Goal: Task Accomplishment & Management: Manage account settings

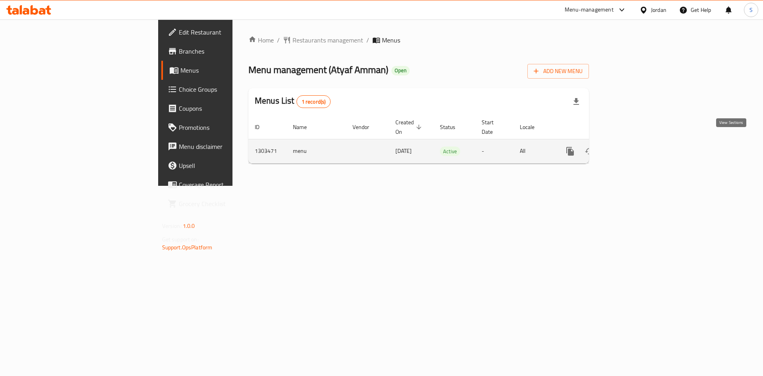
click at [632, 147] on icon "enhanced table" at bounding box center [628, 152] width 10 height 10
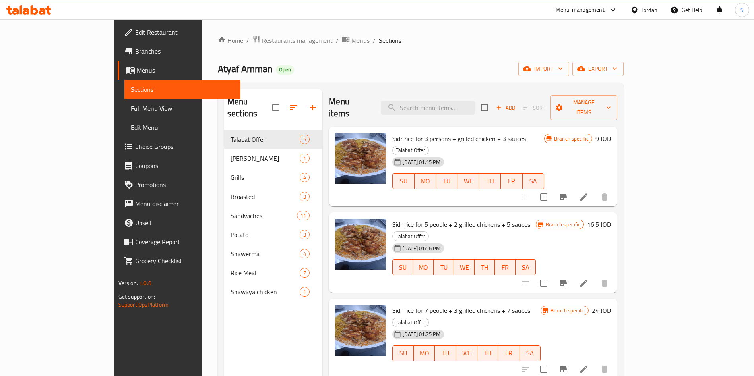
click at [588, 194] on icon at bounding box center [583, 197] width 7 height 7
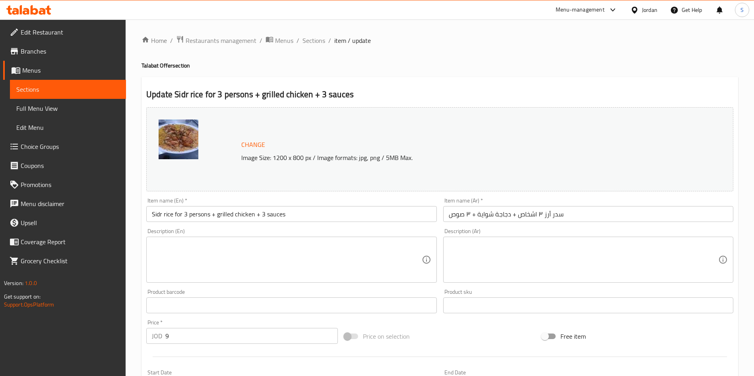
scroll to position [119, 0]
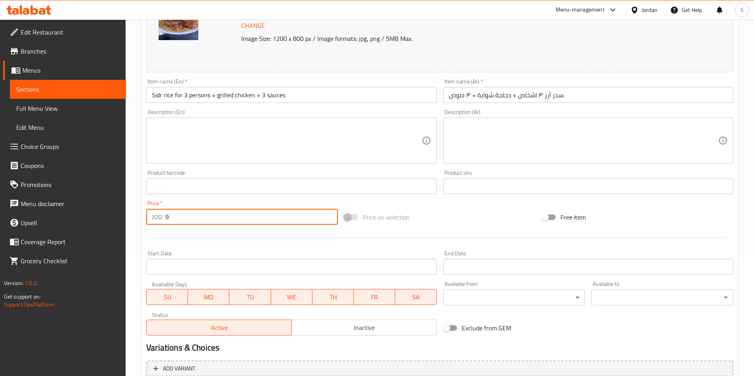
drag, startPoint x: 194, startPoint y: 220, endPoint x: 154, endPoint y: 221, distance: 39.8
click at [155, 221] on div "JOD 9 Price *" at bounding box center [242, 217] width 192 height 16
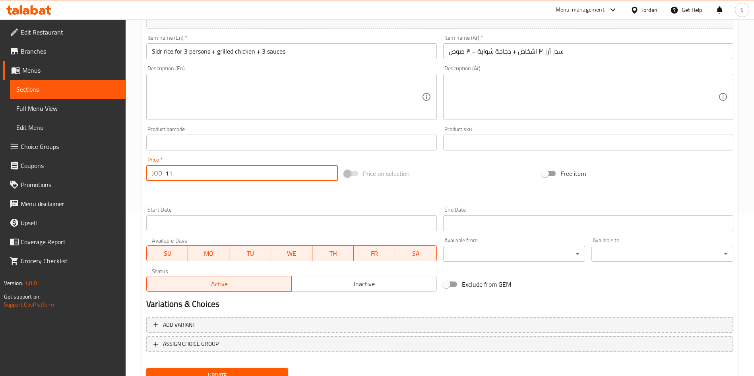
scroll to position [197, 0]
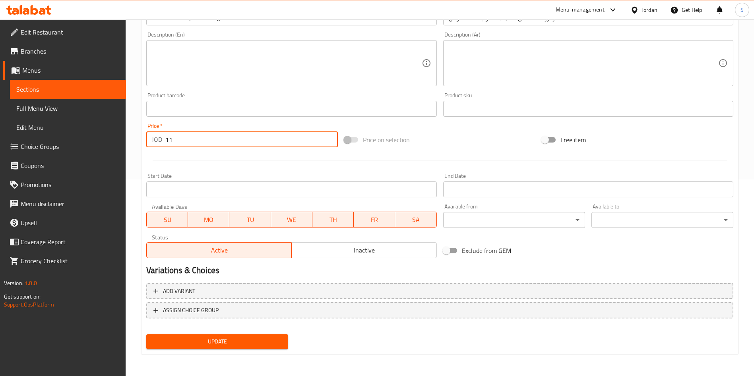
type input "11"
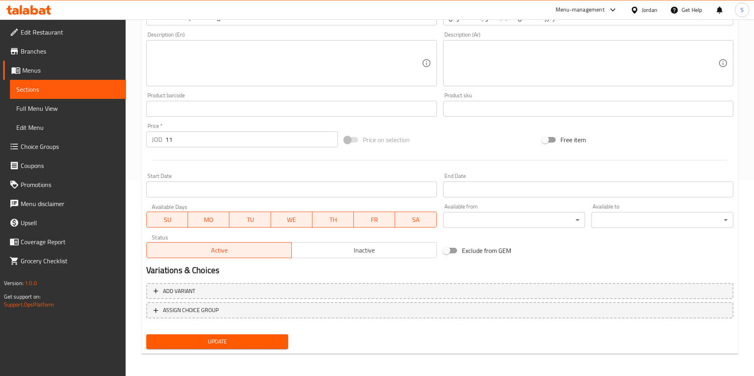
click at [228, 333] on div "Update" at bounding box center [217, 342] width 148 height 21
click at [228, 340] on span "Update" at bounding box center [217, 342] width 129 height 10
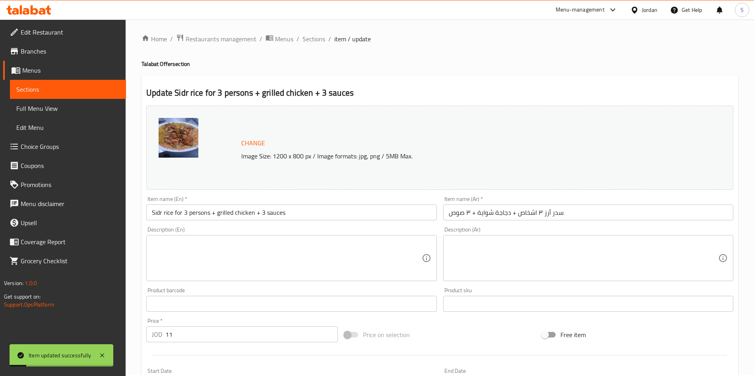
scroll to position [0, 0]
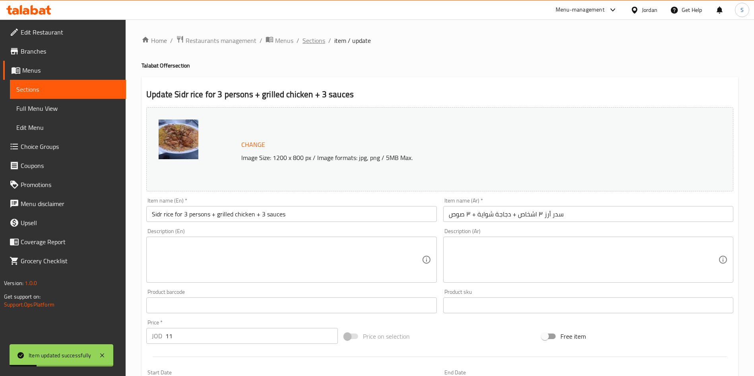
click at [316, 40] on span "Sections" at bounding box center [314, 41] width 23 height 10
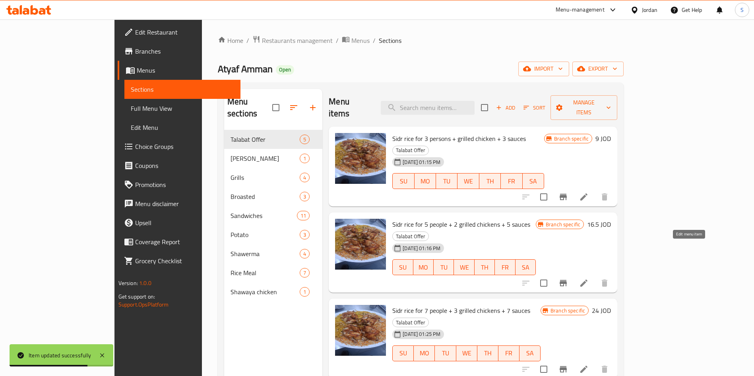
click at [589, 279] on icon at bounding box center [584, 284] width 10 height 10
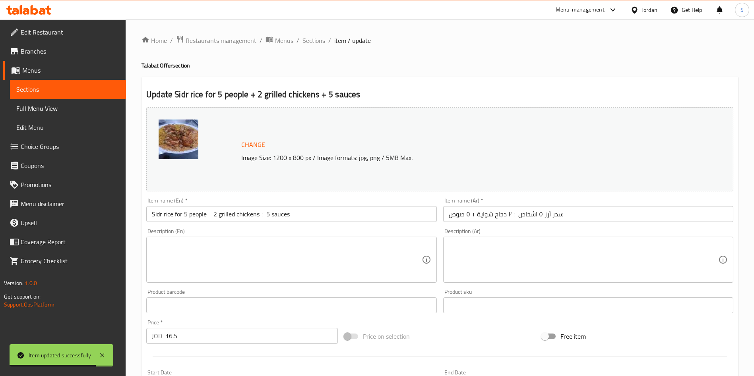
scroll to position [179, 0]
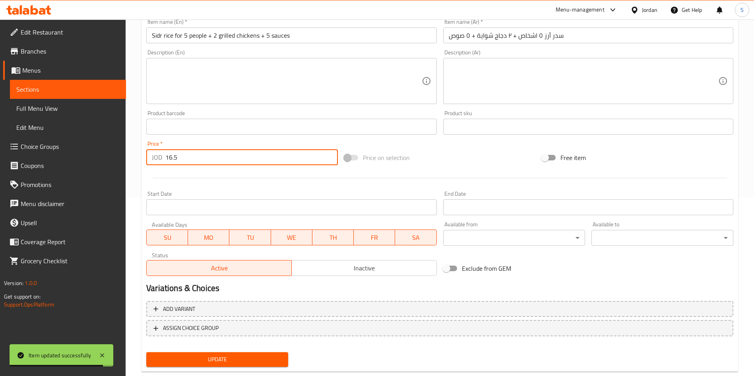
drag, startPoint x: 185, startPoint y: 158, endPoint x: 71, endPoint y: 165, distance: 114.3
click at [76, 158] on div "Edit Restaurant Branches Menus Sections Full Menu View Edit Menu Choice Groups …" at bounding box center [377, 118] width 754 height 554
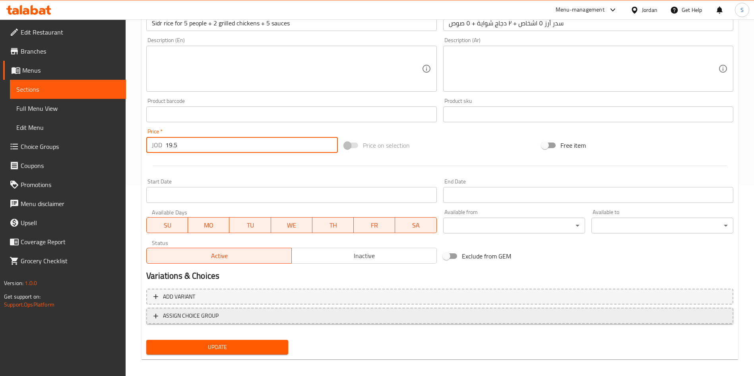
scroll to position [197, 0]
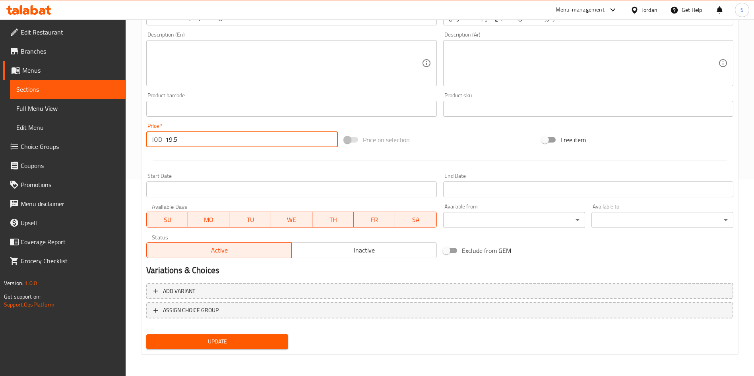
type input "19.5"
click at [263, 352] on div "Update" at bounding box center [217, 342] width 148 height 21
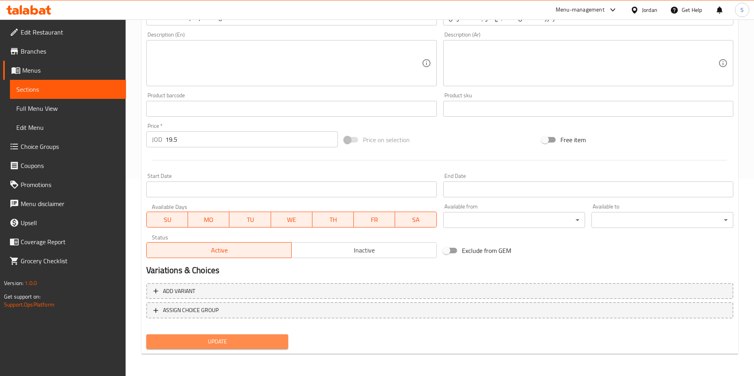
click at [259, 346] on span "Update" at bounding box center [217, 342] width 129 height 10
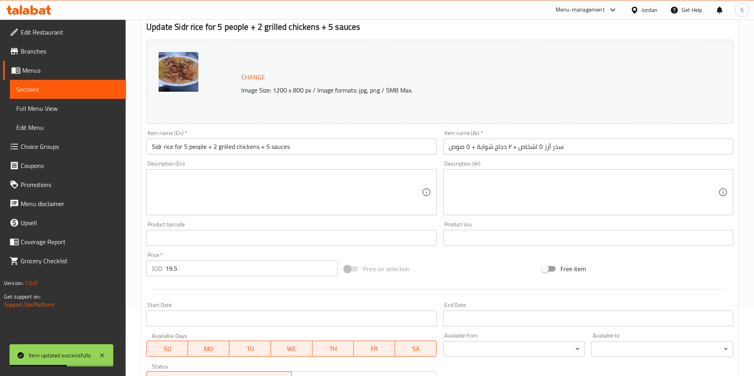
scroll to position [0, 0]
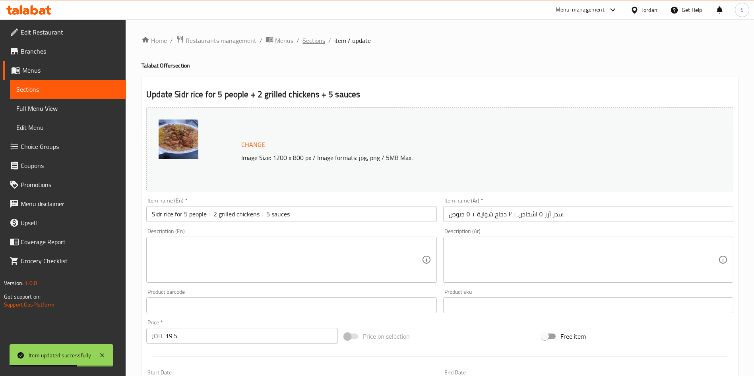
click at [313, 43] on span "Sections" at bounding box center [314, 41] width 23 height 10
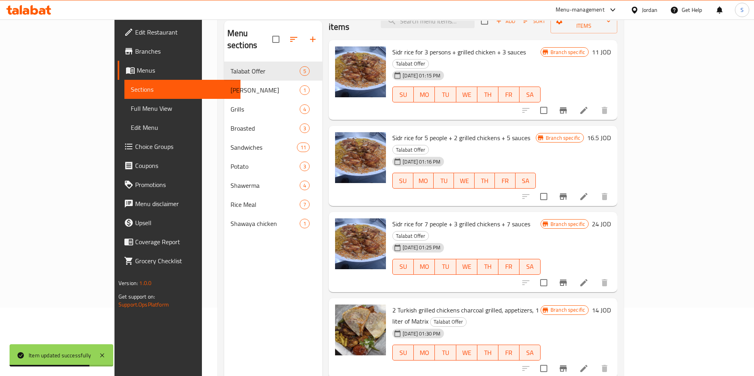
scroll to position [111, 0]
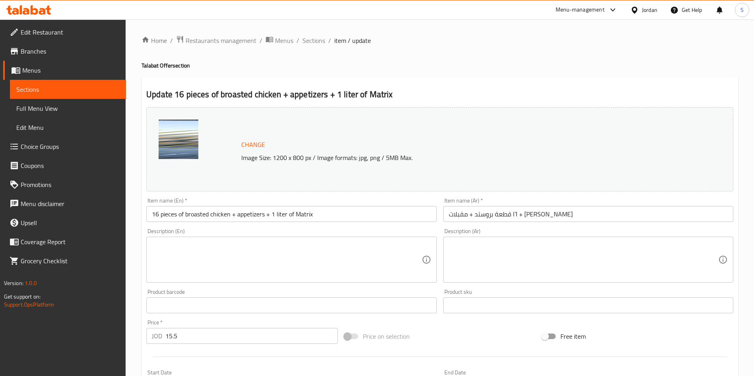
scroll to position [197, 0]
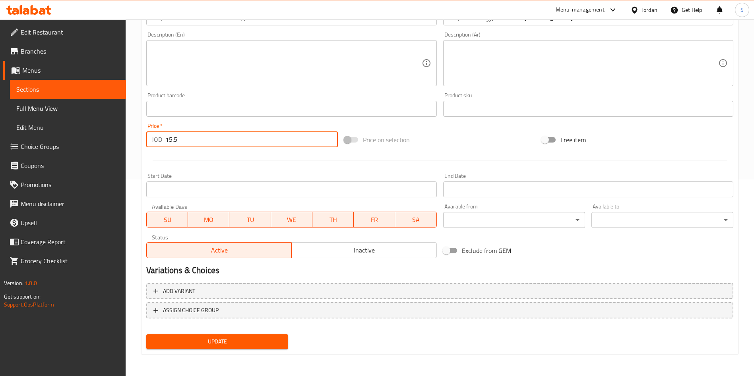
drag, startPoint x: 190, startPoint y: 147, endPoint x: 160, endPoint y: 146, distance: 30.3
click at [160, 146] on div "JOD 15.5 Price *" at bounding box center [242, 140] width 192 height 16
type input "18"
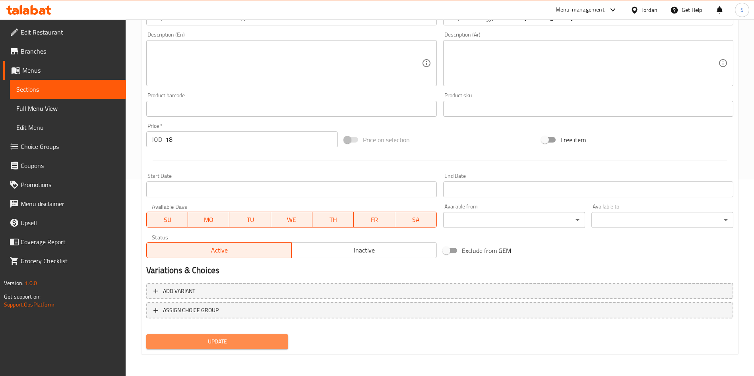
click at [241, 343] on span "Update" at bounding box center [217, 342] width 129 height 10
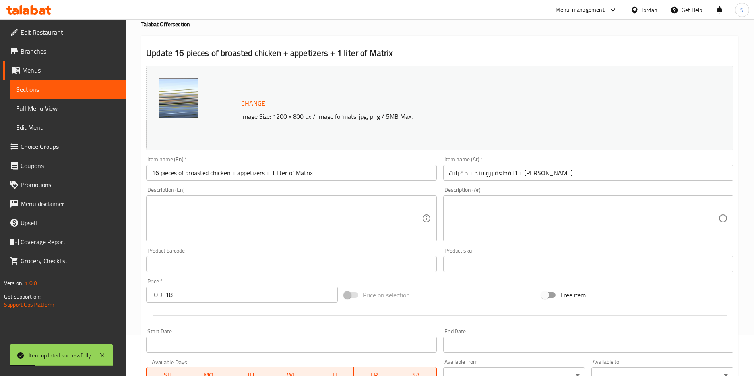
scroll to position [0, 0]
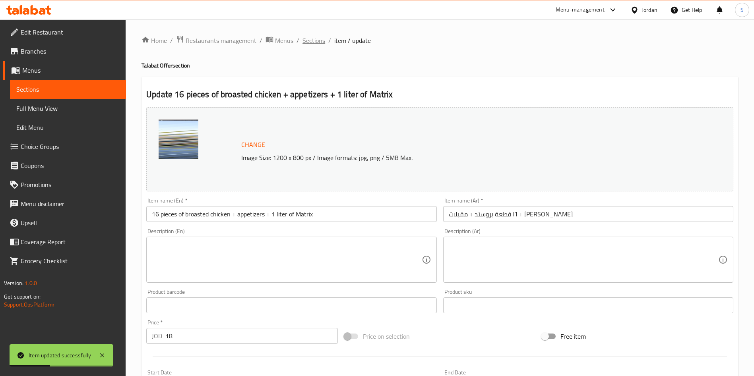
click at [317, 42] on span "Sections" at bounding box center [314, 41] width 23 height 10
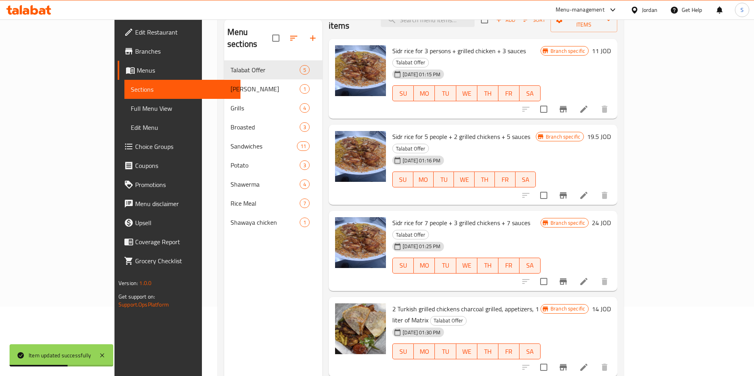
scroll to position [111, 0]
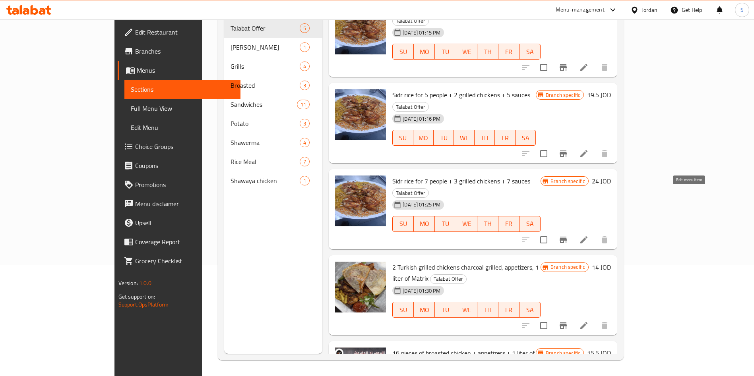
click at [589, 235] on icon at bounding box center [584, 240] width 10 height 10
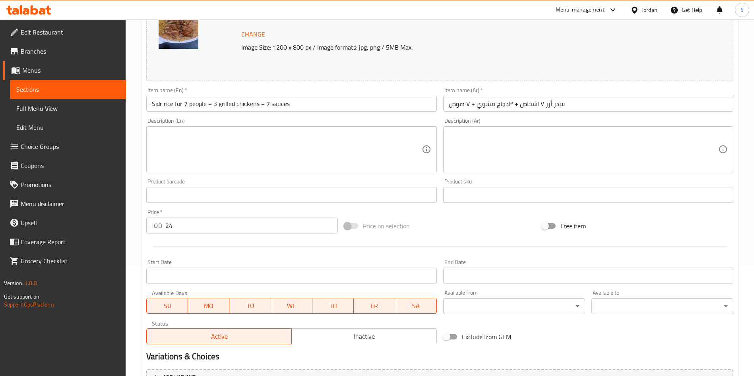
scroll to position [179, 0]
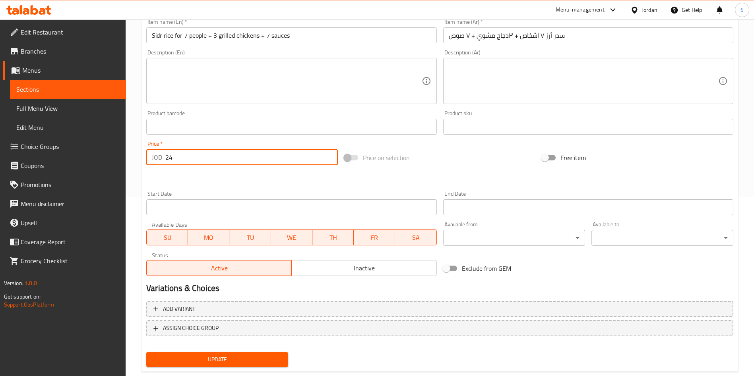
drag, startPoint x: 199, startPoint y: 159, endPoint x: 165, endPoint y: 162, distance: 34.3
click at [165, 162] on input "24" at bounding box center [251, 157] width 173 height 16
type input "28"
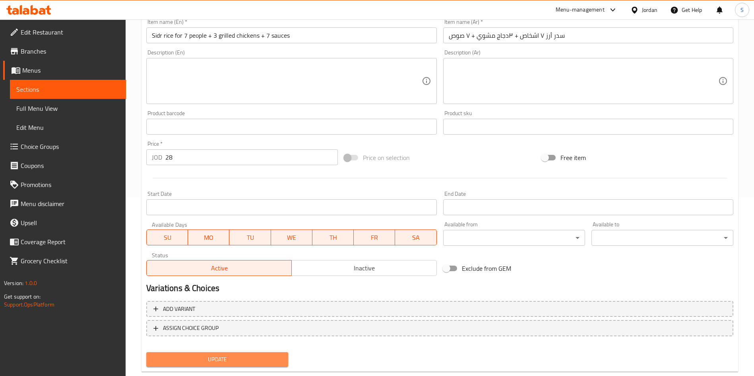
click at [254, 364] on span "Update" at bounding box center [217, 360] width 129 height 10
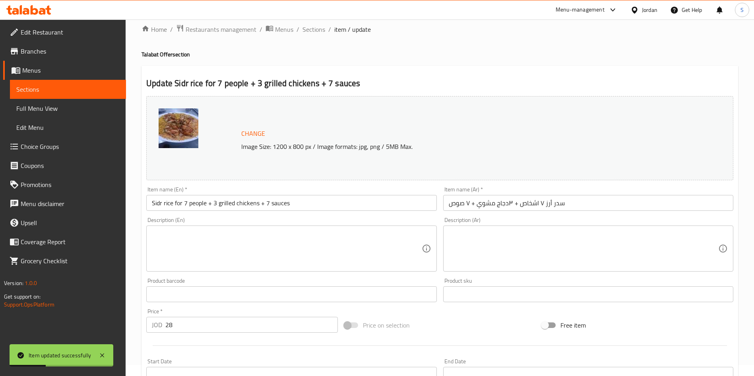
scroll to position [0, 0]
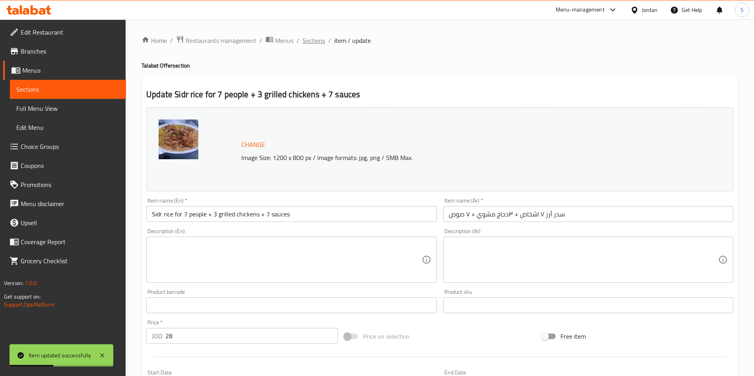
click at [305, 41] on span "Sections" at bounding box center [314, 41] width 23 height 10
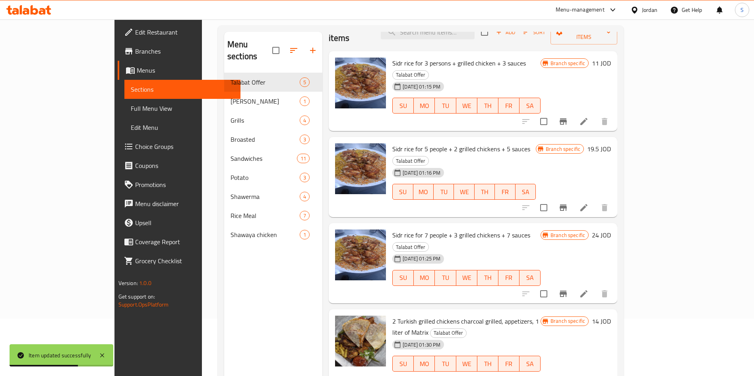
scroll to position [111, 0]
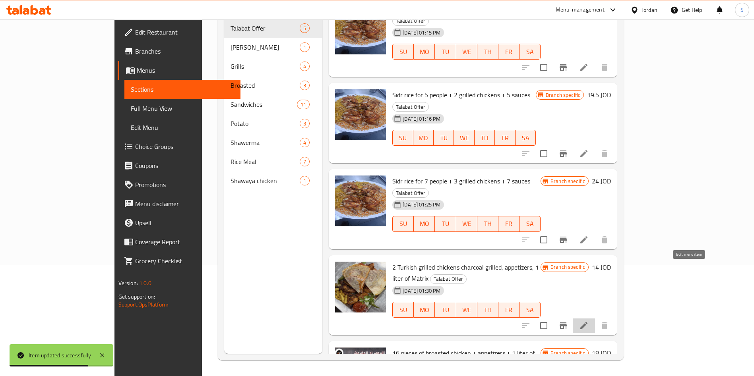
click at [589, 321] on icon at bounding box center [584, 326] width 10 height 10
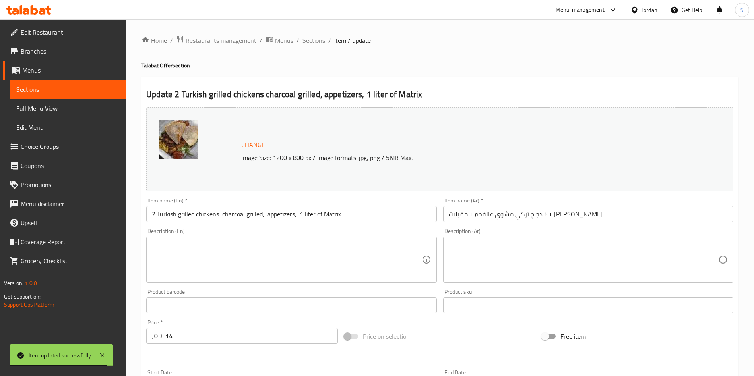
drag, startPoint x: 210, startPoint y: 348, endPoint x: 202, endPoint y: 346, distance: 8.6
click at [204, 347] on div at bounding box center [440, 356] width 594 height 19
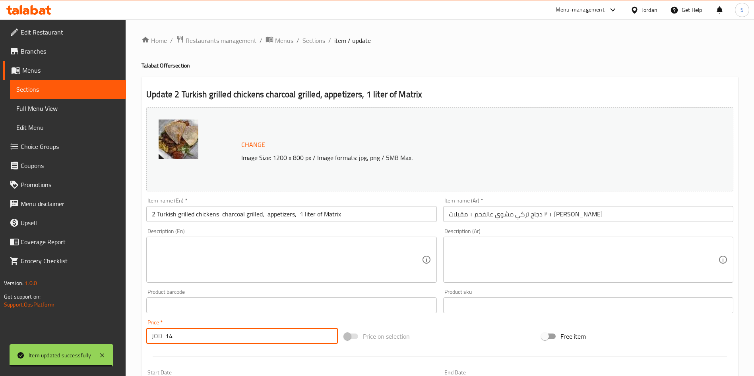
drag, startPoint x: 198, startPoint y: 342, endPoint x: 129, endPoint y: 336, distance: 69.0
click at [129, 336] on div "Home / Restaurants management / Menus / Sections / item / update Talabat Offer …" at bounding box center [440, 296] width 629 height 554
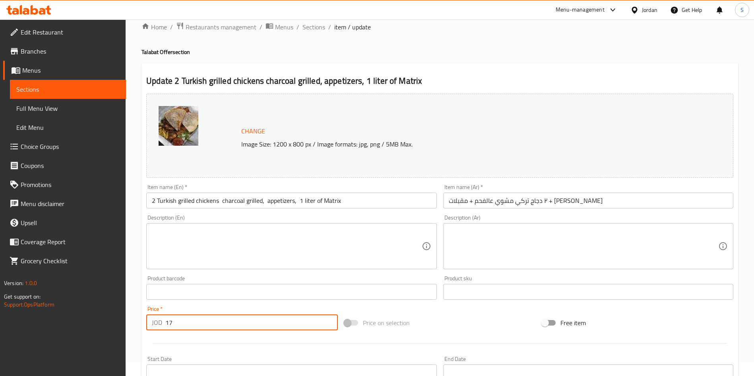
scroll to position [197, 0]
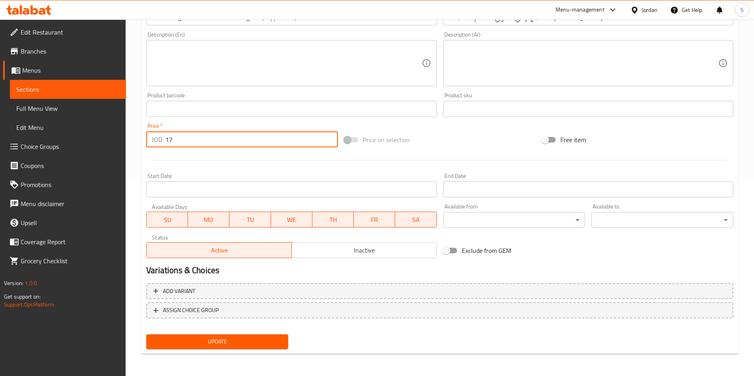
type input "17"
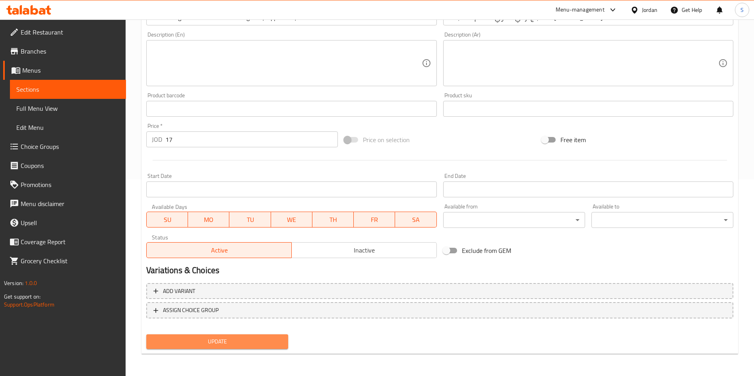
click at [223, 338] on span "Update" at bounding box center [217, 342] width 129 height 10
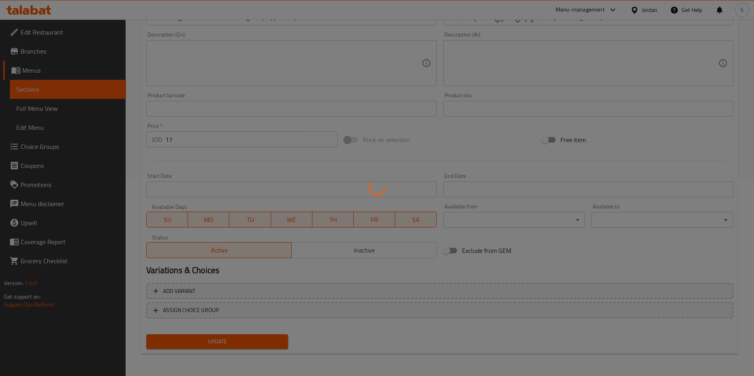
click at [223, 338] on div at bounding box center [377, 188] width 754 height 376
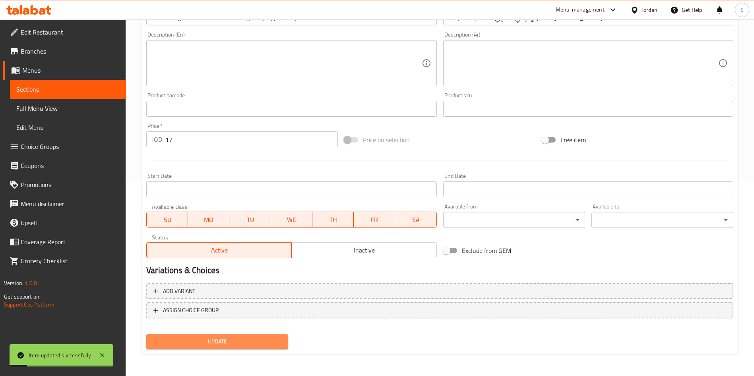
click at [223, 338] on span "Update" at bounding box center [217, 342] width 129 height 10
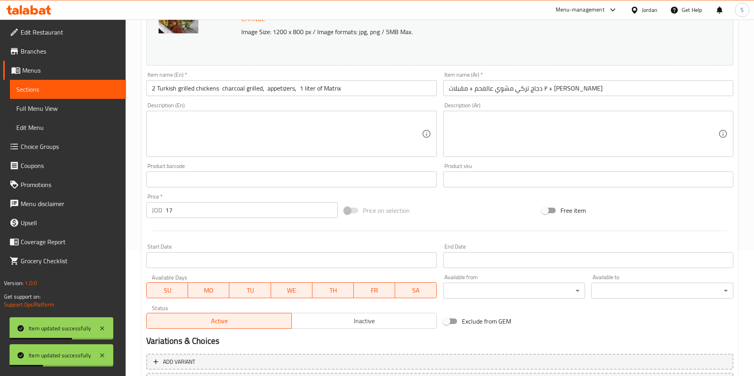
scroll to position [0, 0]
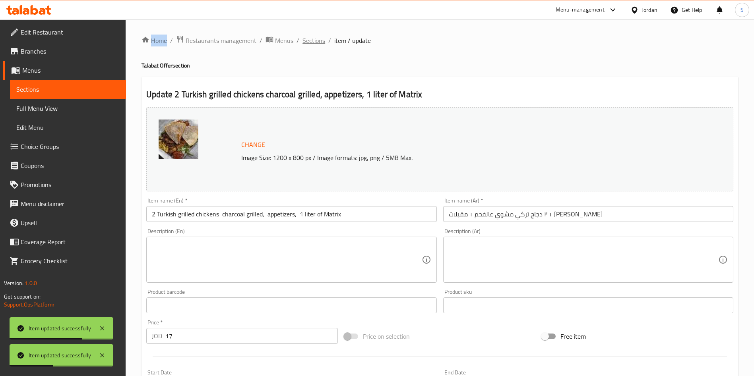
click at [307, 43] on span "Sections" at bounding box center [314, 41] width 23 height 10
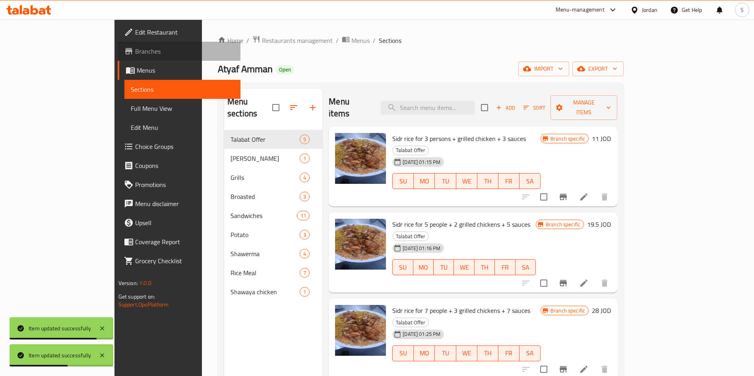
click at [135, 50] on span "Branches" at bounding box center [184, 52] width 99 height 10
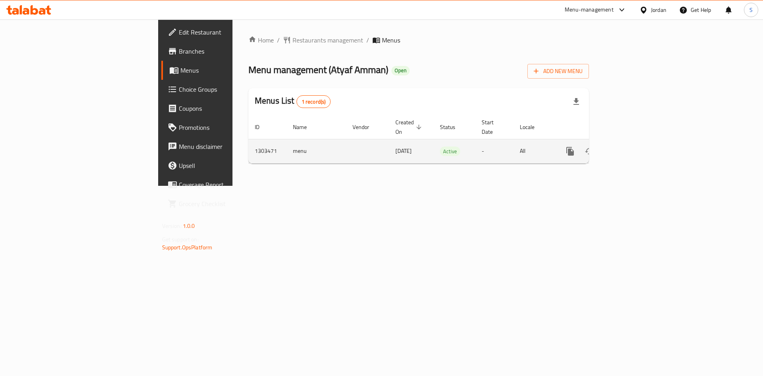
click at [631, 148] on icon "enhanced table" at bounding box center [627, 151] width 7 height 7
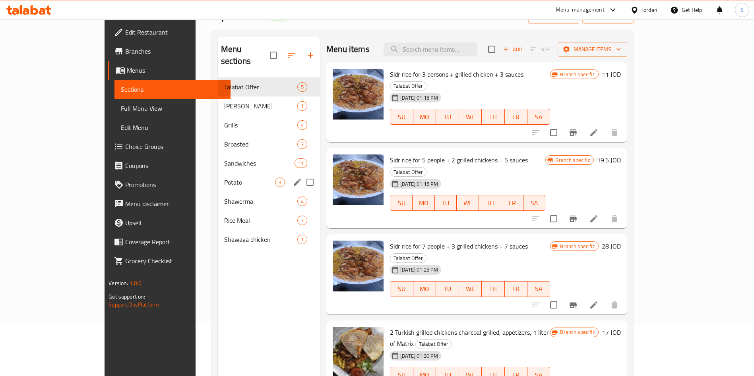
scroll to position [111, 0]
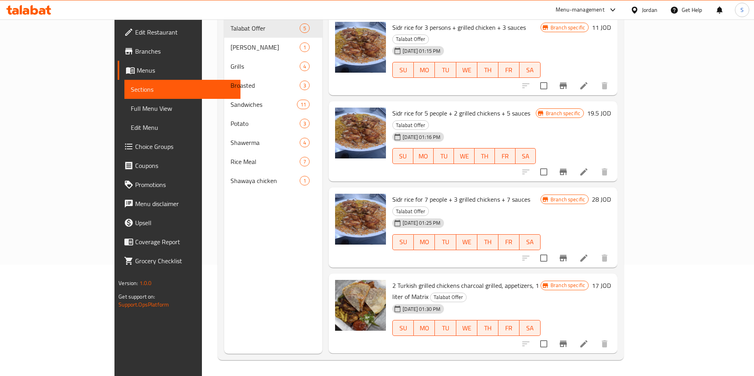
click at [135, 48] on span "Branches" at bounding box center [184, 52] width 99 height 10
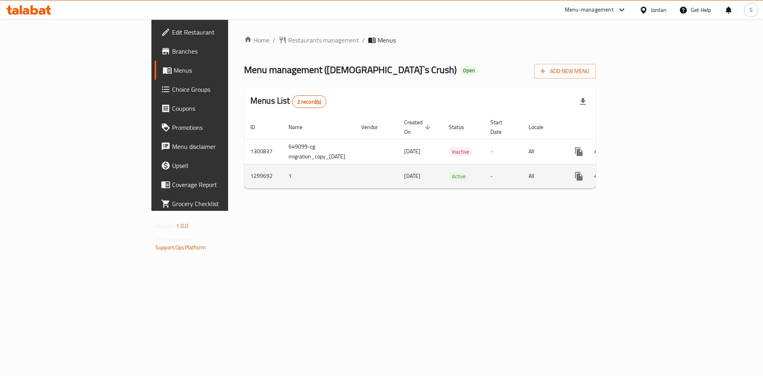
click at [640, 173] on icon "enhanced table" at bounding box center [636, 176] width 7 height 7
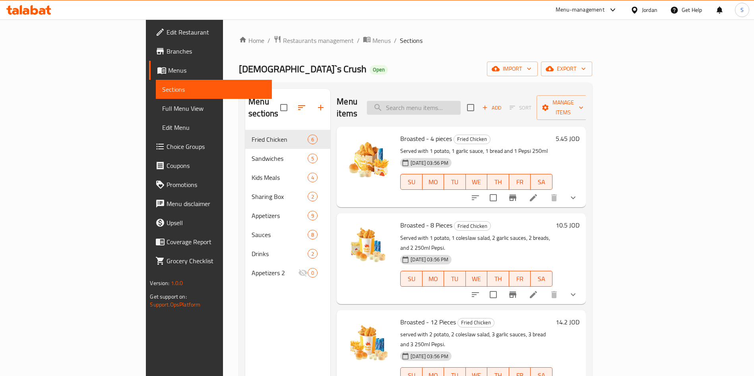
click at [461, 101] on input "search" at bounding box center [414, 108] width 94 height 14
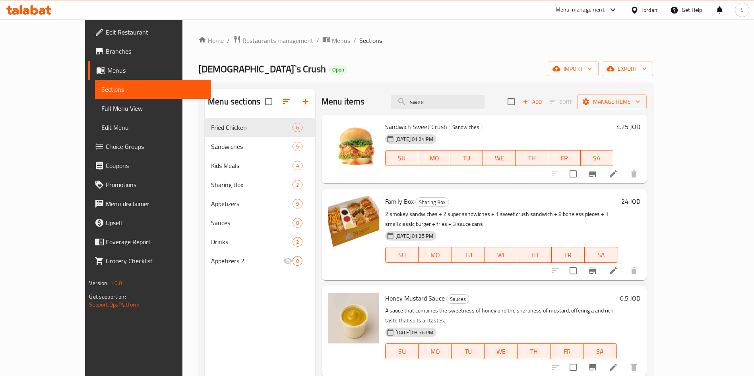
type input "swee"
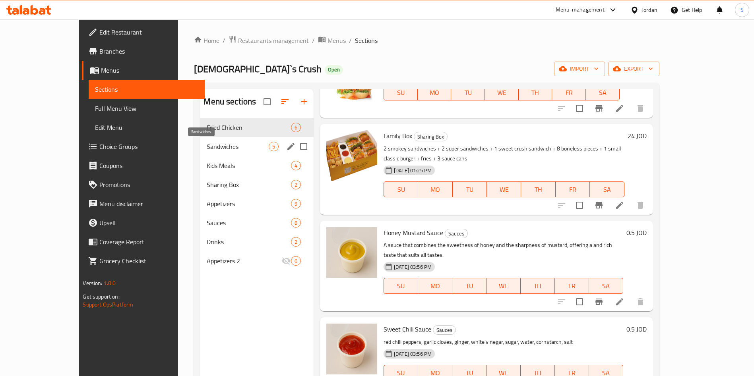
click at [215, 149] on span "Sandwiches" at bounding box center [238, 147] width 62 height 10
